Goal: Task Accomplishment & Management: Use online tool/utility

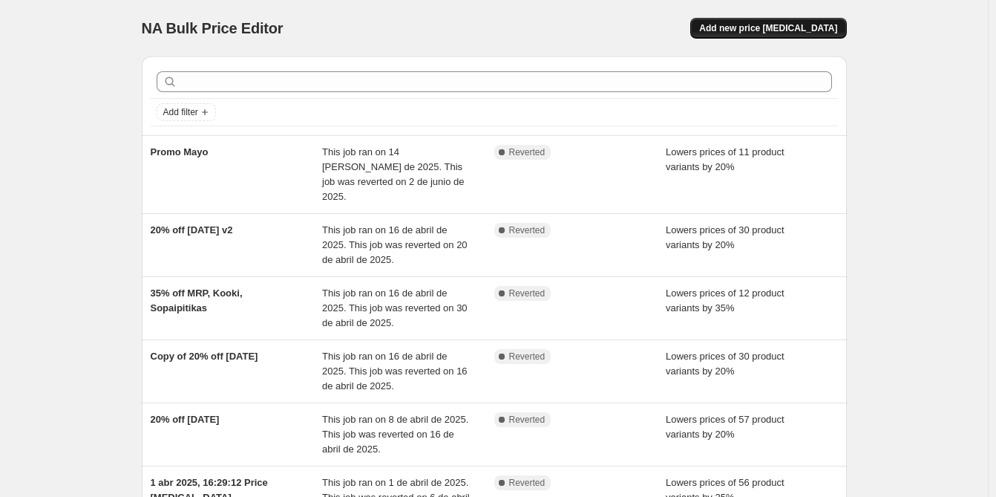
click at [807, 29] on span "Add new price [MEDICAL_DATA]" at bounding box center [768, 28] width 138 height 12
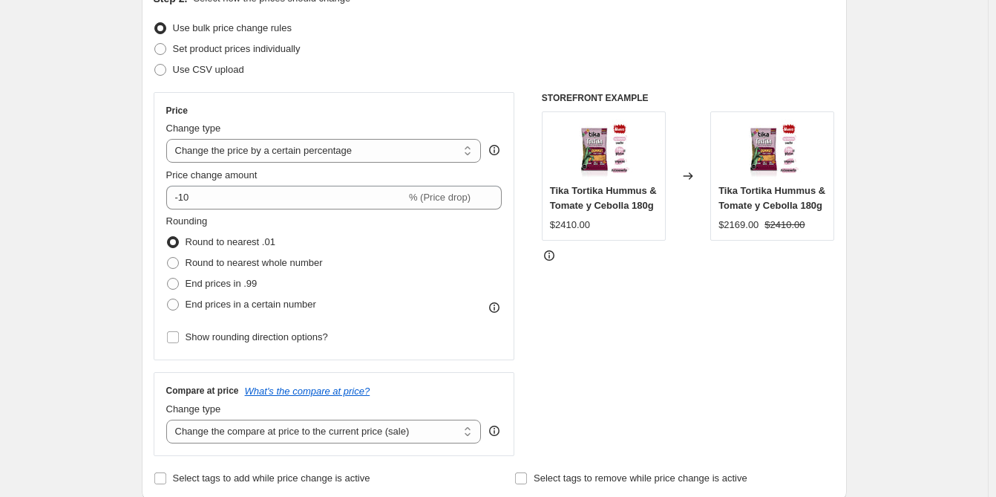
scroll to position [223, 0]
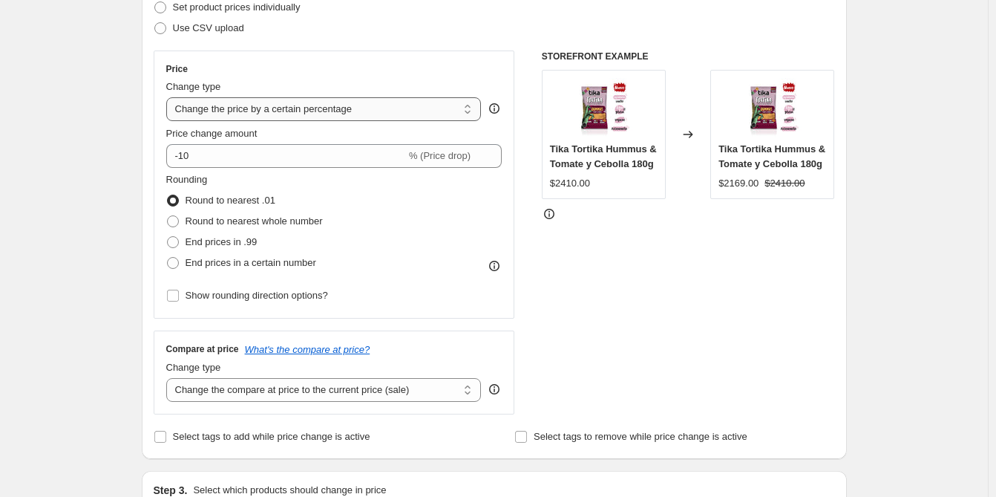
click at [412, 107] on select "Change the price to a certain amount Change the price by a certain amount Chang…" at bounding box center [324, 109] width 316 height 24
click at [555, 54] on h6 "STOREFRONT EXAMPLE" at bounding box center [688, 56] width 293 height 12
click at [390, 103] on select "Change the price to a certain amount Change the price by a certain amount Chang…" at bounding box center [324, 109] width 316 height 24
select select "to"
click at [169, 97] on select "Change the price to a certain amount Change the price by a certain amount Chang…" at bounding box center [324, 109] width 316 height 24
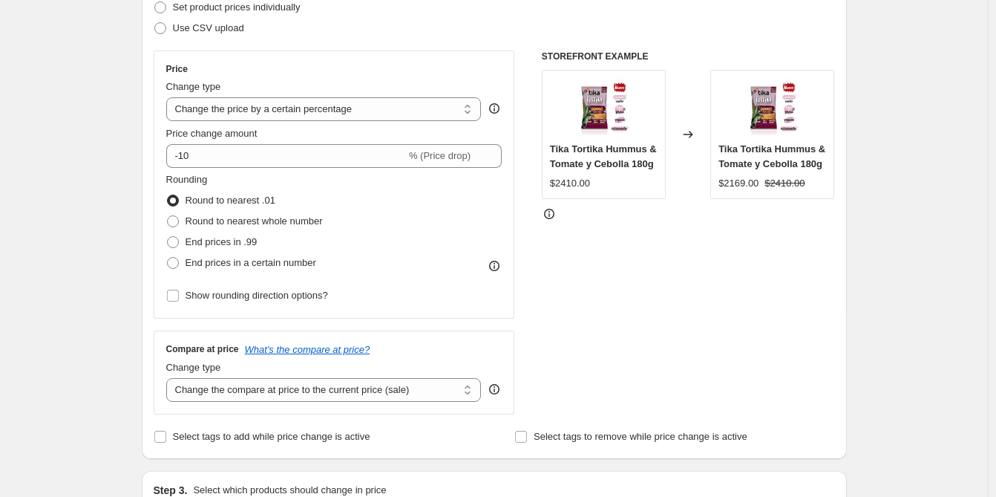
type input "80.00"
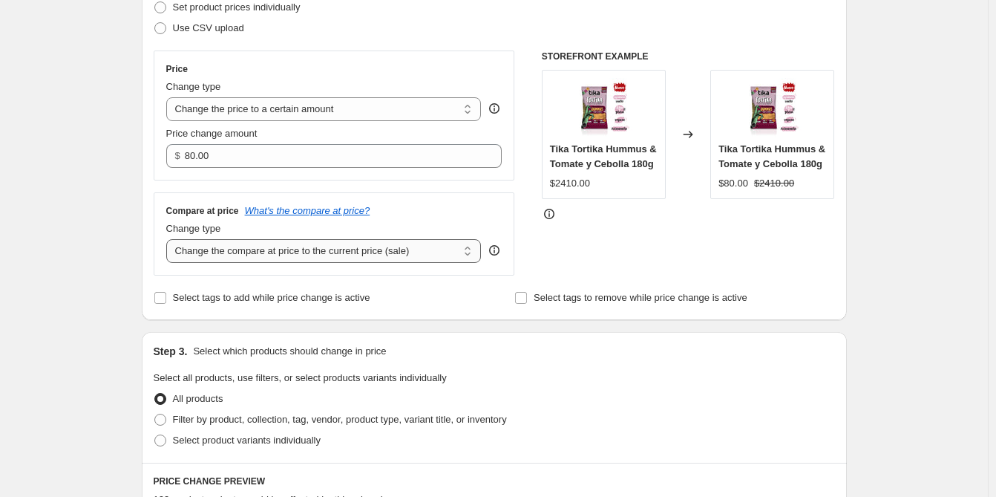
click at [391, 247] on select "Change the compare at price to the current price (sale) Change the compare at p…" at bounding box center [324, 251] width 316 height 24
click at [410, 250] on select "Change the compare at price to the current price (sale) Change the compare at p…" at bounding box center [324, 251] width 316 height 24
click at [335, 213] on icon "What's the compare at price?" at bounding box center [307, 210] width 125 height 11
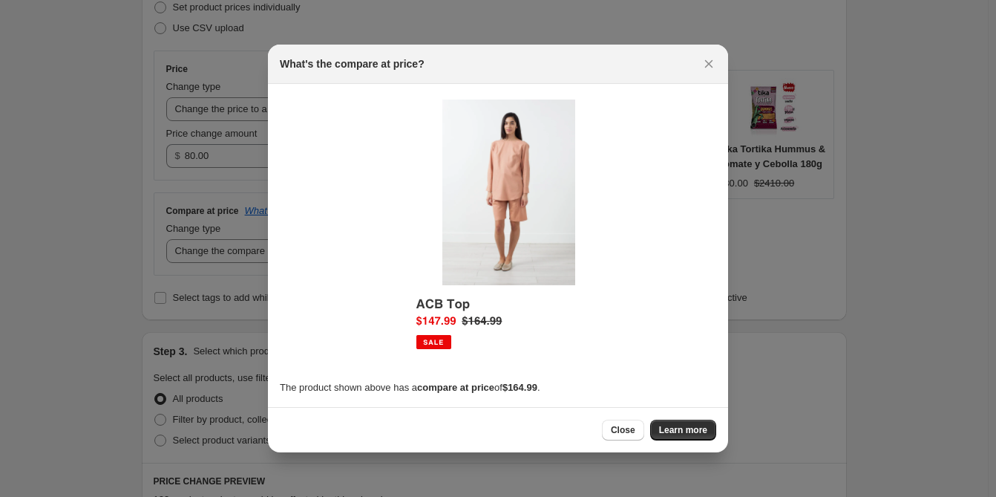
click at [719, 62] on div "What's the compare at price?" at bounding box center [498, 64] width 460 height 39
click at [714, 63] on icon "Close" at bounding box center [709, 63] width 15 height 15
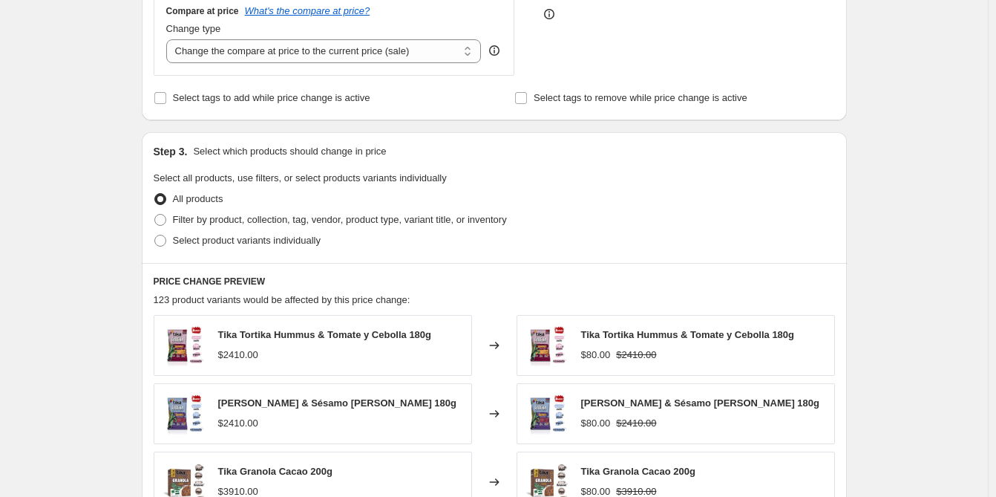
scroll to position [445, 0]
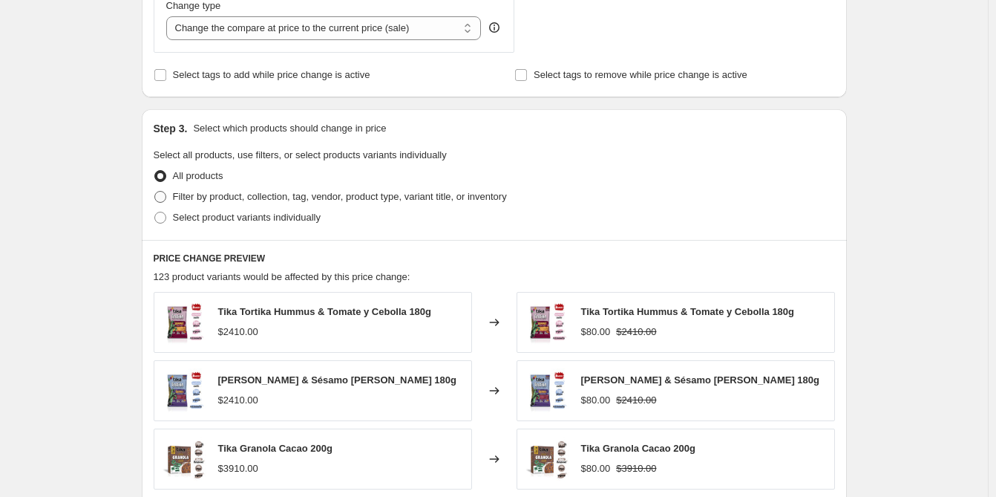
click at [293, 201] on span "Filter by product, collection, tag, vendor, product type, variant title, or inv…" at bounding box center [340, 196] width 334 height 11
click at [155, 192] on input "Filter by product, collection, tag, vendor, product type, variant title, or inv…" at bounding box center [154, 191] width 1 height 1
radio input "true"
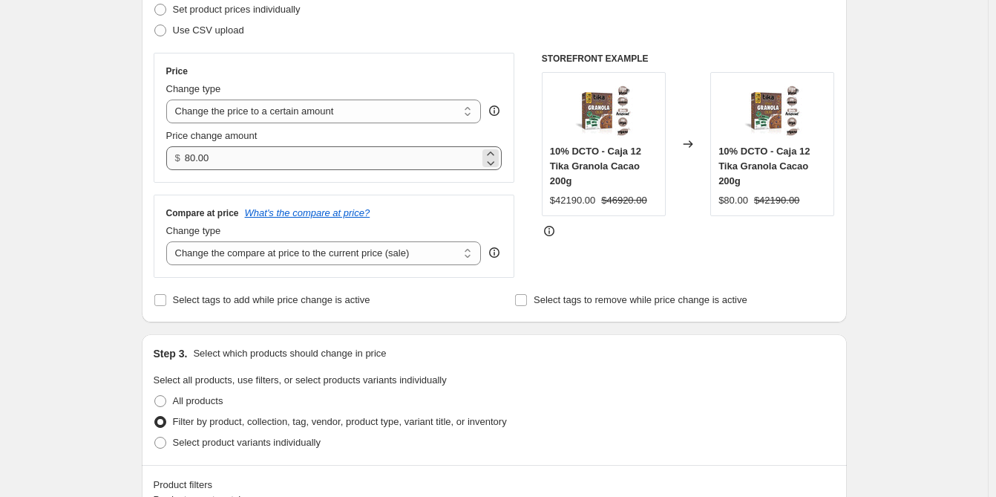
scroll to position [148, 0]
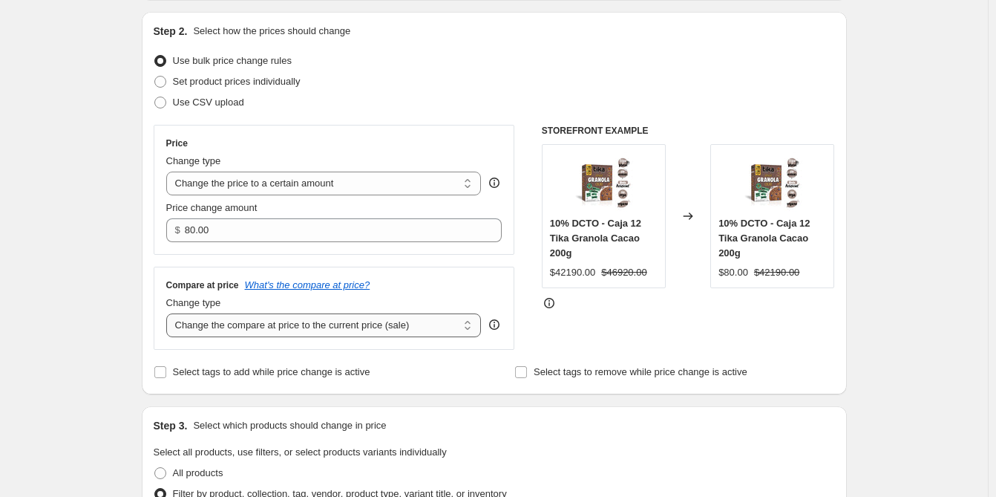
click at [321, 332] on select "Change the compare at price to the current price (sale) Change the compare at p…" at bounding box center [324, 325] width 316 height 24
click at [169, 314] on select "Change the compare at price to the current price (sale) Change the compare at p…" at bounding box center [324, 325] width 316 height 24
click at [331, 326] on select "Change the compare at price to the current price (sale) Change the compare at p…" at bounding box center [324, 325] width 316 height 24
select select "to"
click at [169, 314] on select "Change the compare at price to the current price (sale) Change the compare at p…" at bounding box center [324, 325] width 316 height 24
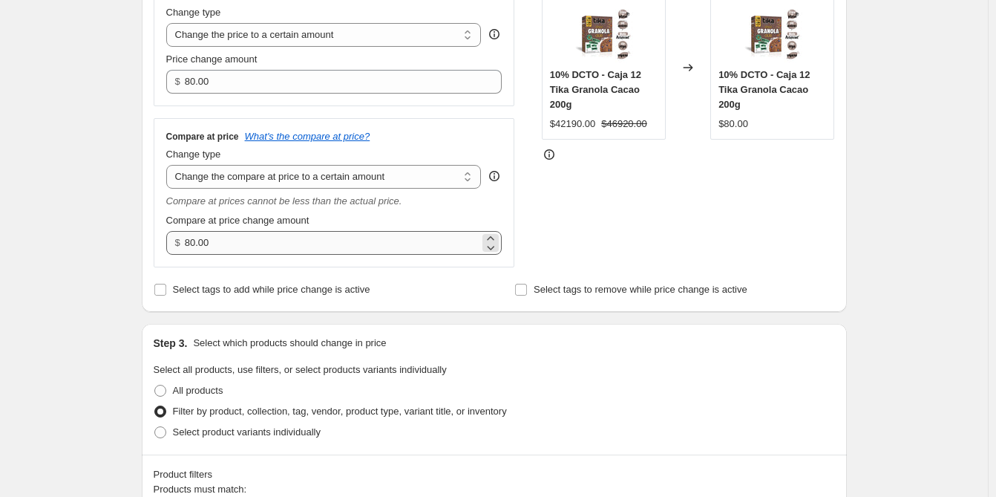
scroll to position [223, 0]
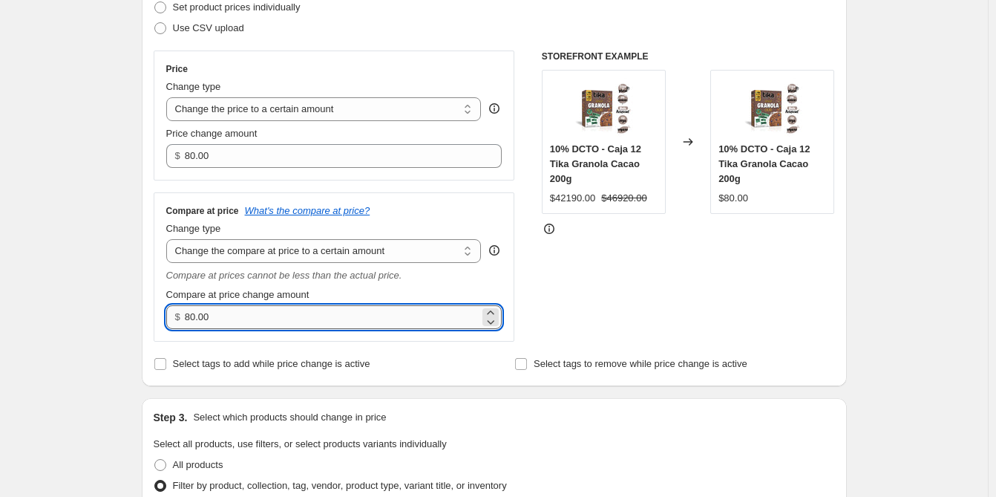
click at [292, 317] on input "80.00" at bounding box center [332, 317] width 295 height 24
click at [137, 270] on div "Step 1. Optionally give your price [MEDICAL_DATA] a title (eg "March 30% off sa…" at bounding box center [488, 407] width 717 height 1170
click at [264, 307] on input "80.00" at bounding box center [332, 317] width 295 height 24
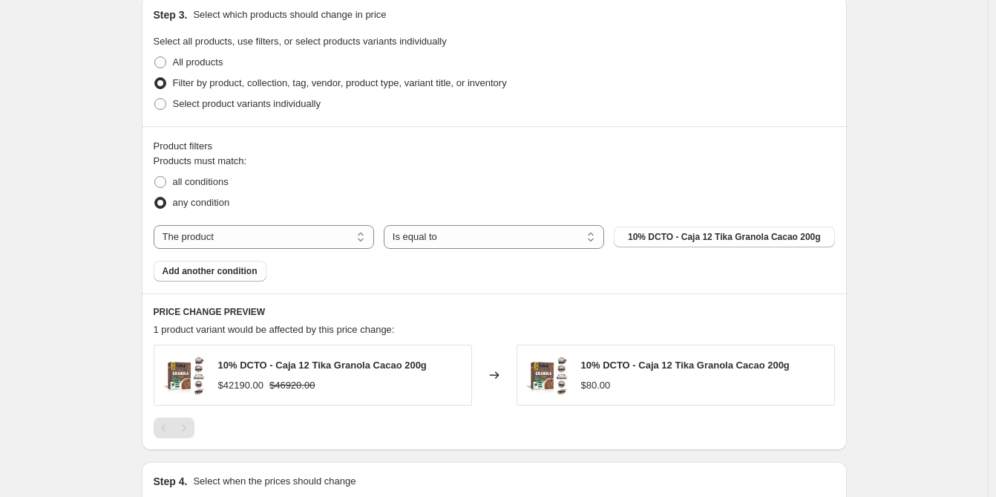
scroll to position [668, 0]
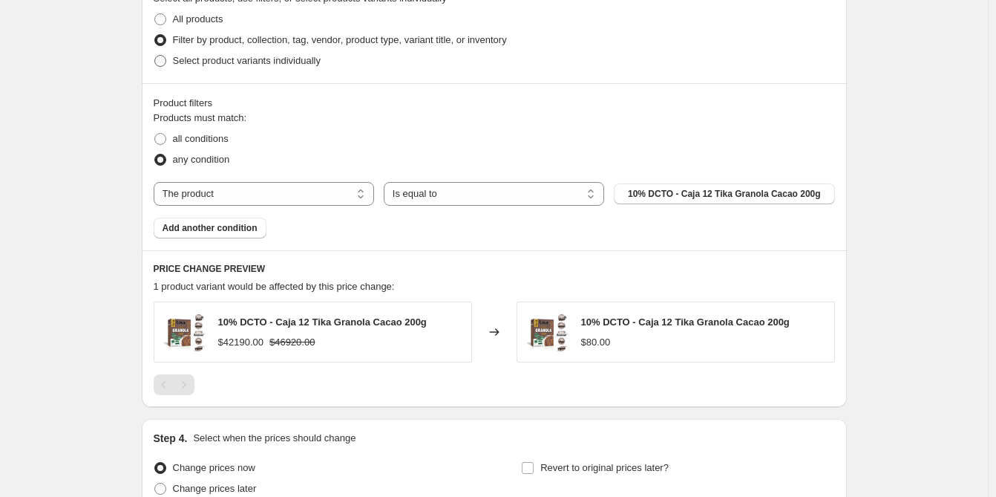
click at [303, 66] on span "Select product variants individually" at bounding box center [247, 60] width 148 height 11
click at [155, 56] on input "Select product variants individually" at bounding box center [154, 55] width 1 height 1
radio input "true"
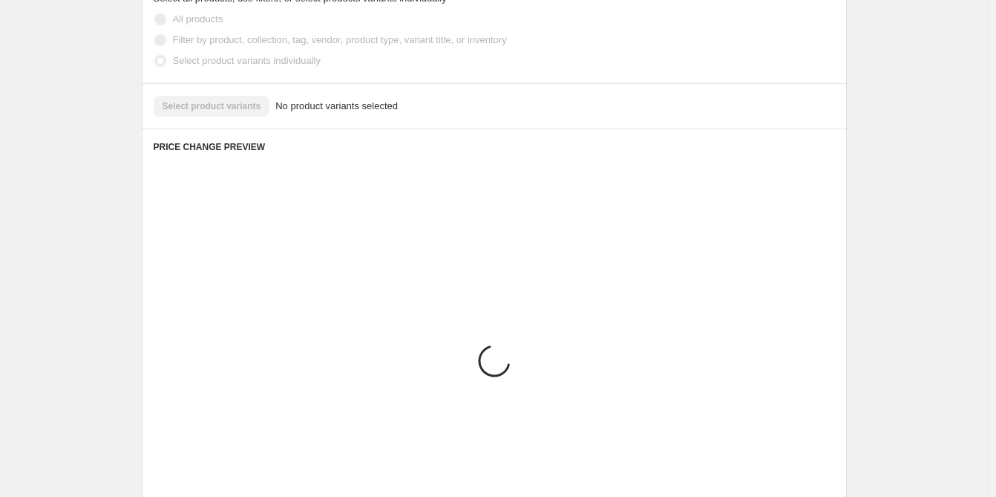
scroll to position [586, 0]
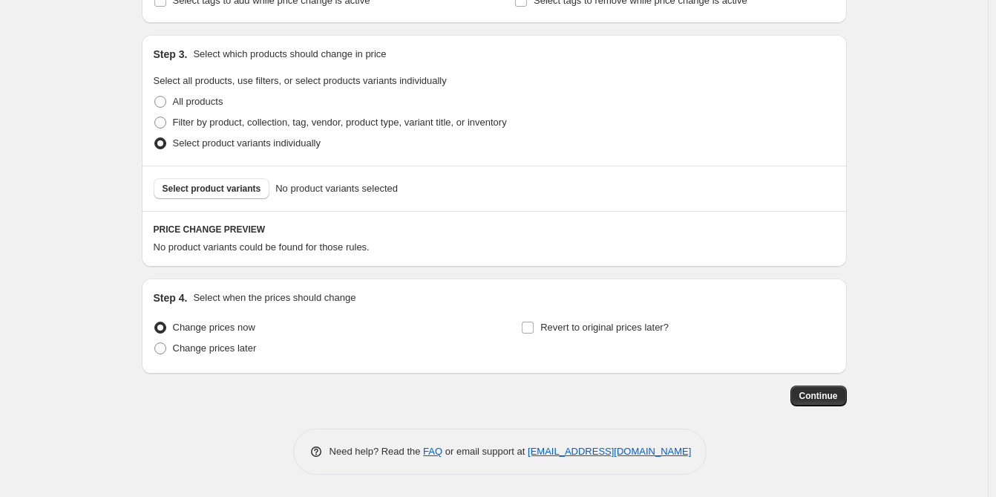
click at [320, 133] on label "Select product variants individually" at bounding box center [237, 143] width 167 height 21
click at [155, 137] on input "Select product variants individually" at bounding box center [154, 137] width 1 height 1
click at [376, 113] on label "Filter by product, collection, tag, vendor, product type, variant title, or inv…" at bounding box center [330, 122] width 353 height 21
click at [155, 117] on input "Filter by product, collection, tag, vendor, product type, variant title, or inv…" at bounding box center [154, 117] width 1 height 1
radio input "true"
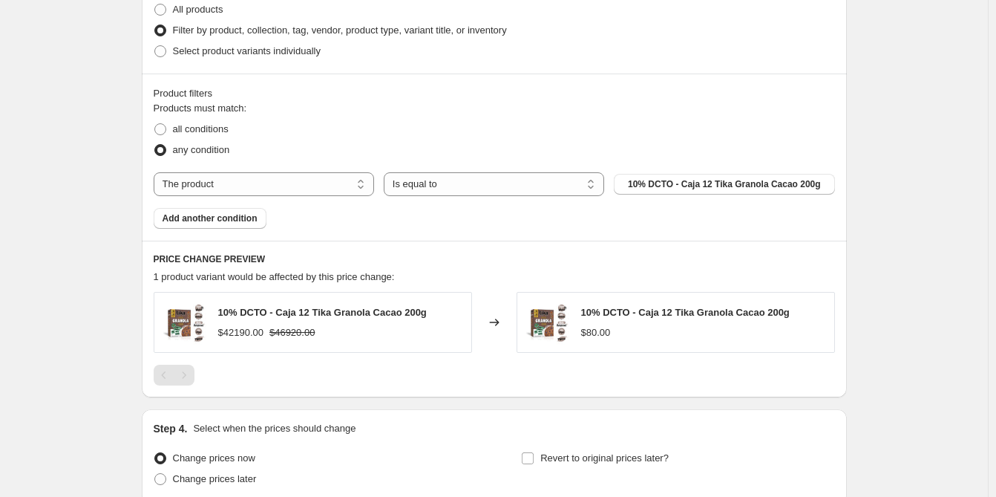
scroll to position [661, 0]
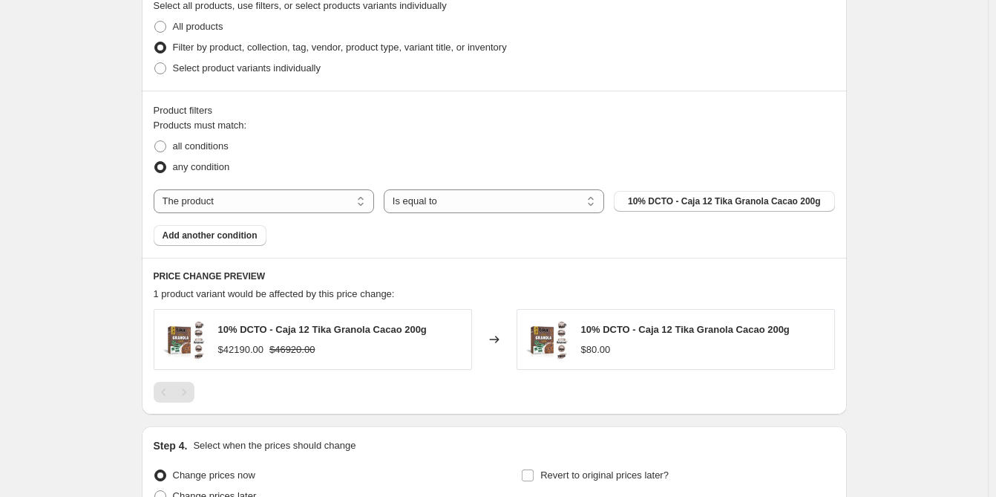
click at [723, 189] on div "The product The product's collection The product's tag The product's vendor The…" at bounding box center [494, 201] width 681 height 24
click at [717, 200] on span "10% DCTO - Caja 12 Tika Granola Cacao 200g" at bounding box center [724, 201] width 193 height 12
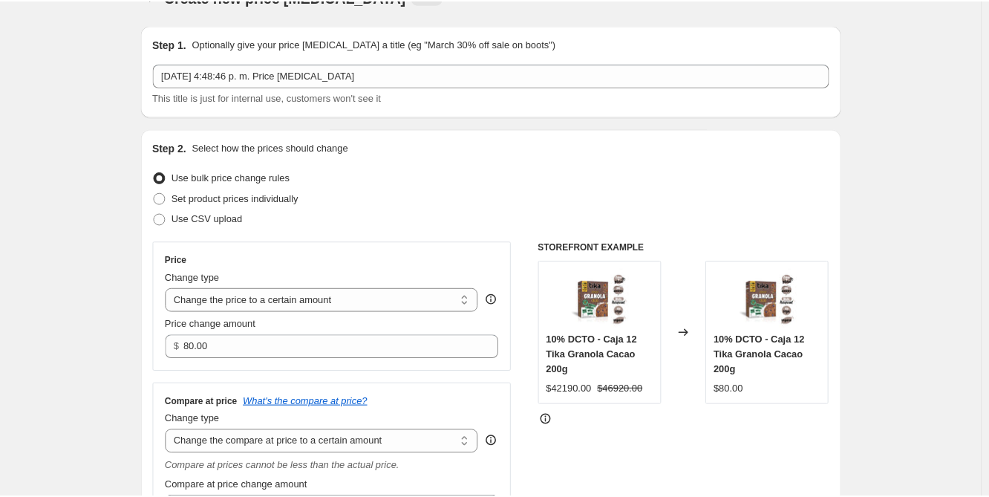
scroll to position [0, 0]
